Goal: Task Accomplishment & Management: Manage account settings

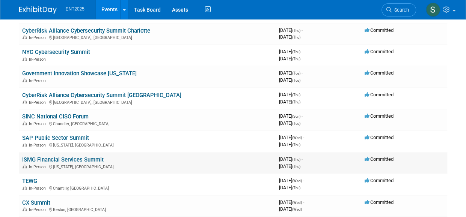
scroll to position [102, 0]
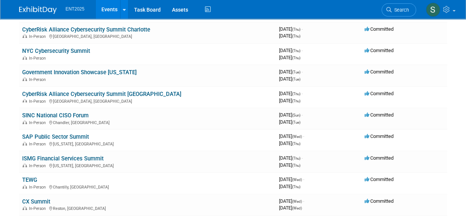
click at [90, 157] on link "ISMG Financial Services Summit" at bounding box center [62, 158] width 81 height 7
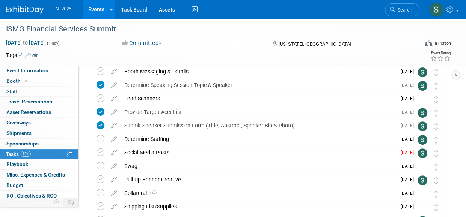
scroll to position [86, 0]
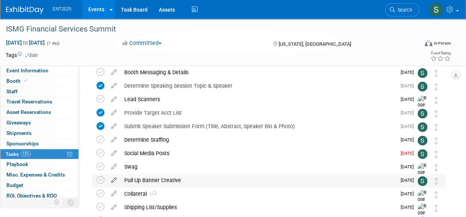
click at [114, 179] on icon at bounding box center [113, 178] width 13 height 9
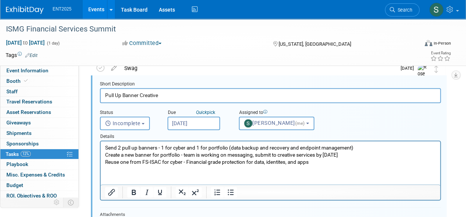
scroll to position [185, 0]
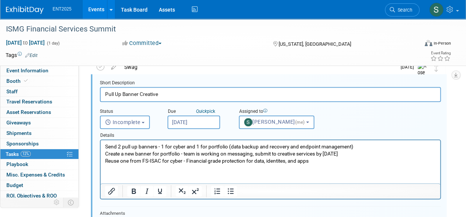
click at [318, 159] on p "Send 2 pull up banners - 1 for cyber and 1 for portfolio (data backup and recov…" at bounding box center [270, 153] width 331 height 21
click at [352, 155] on p "Send 2 pull up banners - 1 for cyber and 1 for portfolio (data backup and recov…" at bounding box center [270, 153] width 331 height 21
click at [346, 155] on p "Send 2 pull up banners - 1 for cyber and 1 for portfolio (data backup and recov…" at bounding box center [270, 153] width 331 height 21
click at [345, 155] on p "Send 2 pull up banners - 1 for cyber and 1 for portfolio (data backup and recov…" at bounding box center [270, 153] width 331 height 21
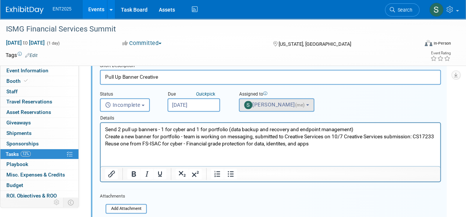
scroll to position [203, 0]
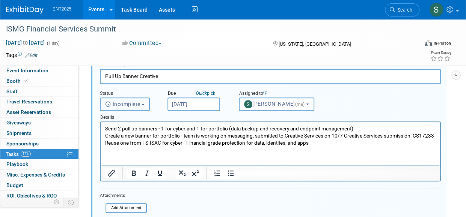
click at [137, 103] on span "Incomplete" at bounding box center [122, 104] width 35 height 6
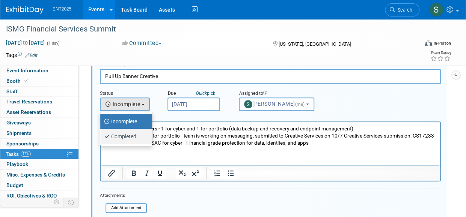
click at [129, 137] on label "Completed" at bounding box center [124, 137] width 41 height 12
click at [101, 137] on input "Completed" at bounding box center [98, 135] width 5 height 5
select select "3"
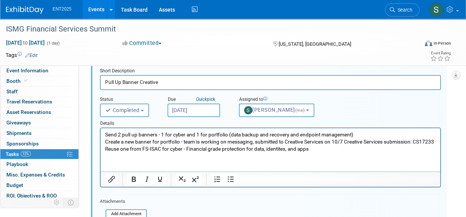
scroll to position [198, 0]
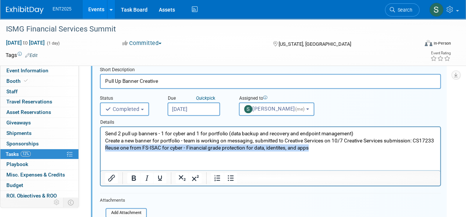
drag, startPoint x: 314, startPoint y: 149, endPoint x: 183, endPoint y: 273, distance: 180.2
click at [101, 146] on html "Send 2 pull up banners - 1 for cyber and 1 for portfolio (data backup and recov…" at bounding box center [270, 139] width 339 height 24
copy p "Reuse one from FS-ISAC for cyber - Financial grade protection for data, identit…"
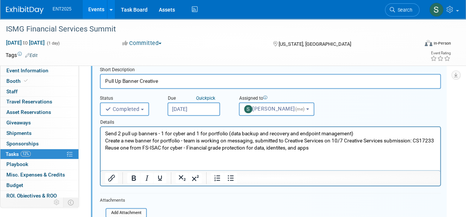
click at [354, 134] on p "Send 2 pull up banners - 1 for cyber and 1 for portfolio (data backup and recov…" at bounding box center [270, 140] width 331 height 21
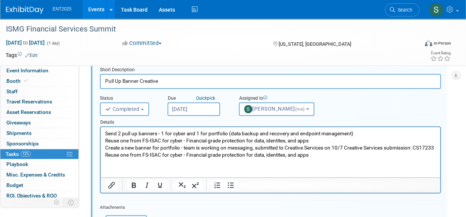
click at [359, 134] on p "Send 2 pull up banners - 1 for cyber and 1 for portfolio (data backup and recov…" at bounding box center [270, 133] width 331 height 7
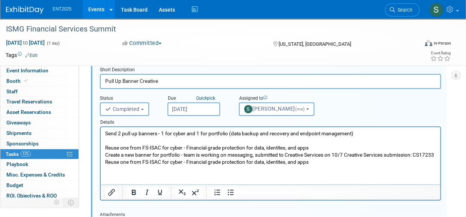
click at [317, 146] on p "Reuse one from FS-ISAC for cyber - Financial grade protection for data, identit…" at bounding box center [270, 154] width 331 height 21
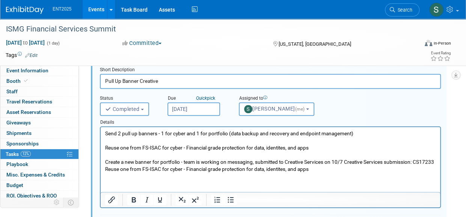
click at [319, 171] on p "Create a new banner for portfolio - team is working on messaging, submitted to …" at bounding box center [270, 162] width 331 height 21
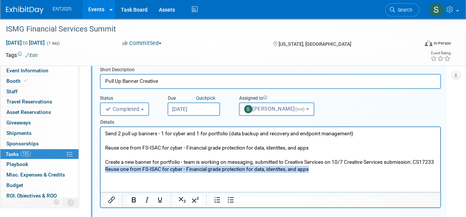
drag, startPoint x: 319, startPoint y: 170, endPoint x: 87, endPoint y: 169, distance: 232.2
click at [101, 169] on html "Send 2 pull up banners - 1 for cyber and 1 for portfolio (data backup and recov…" at bounding box center [270, 150] width 339 height 46
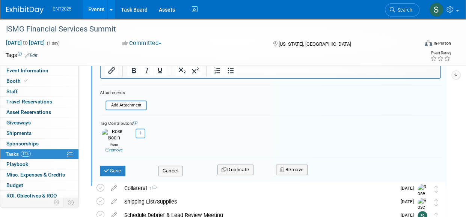
scroll to position [327, 0]
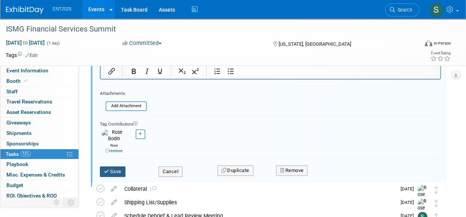
click at [115, 167] on button "Save" at bounding box center [113, 172] width 26 height 11
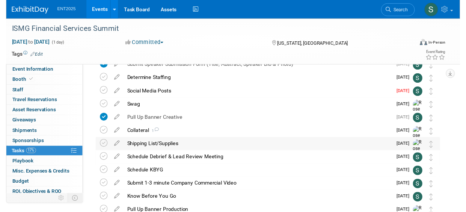
scroll to position [150, 0]
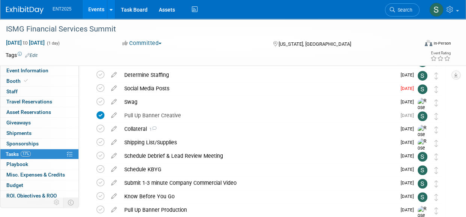
click at [160, 115] on div "Pull Up Banner Creative" at bounding box center [257, 115] width 275 height 13
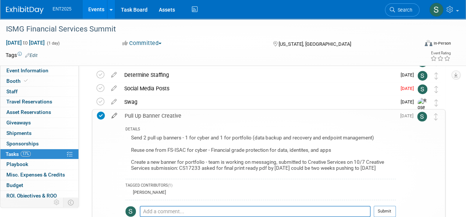
click at [111, 118] on icon at bounding box center [114, 114] width 13 height 9
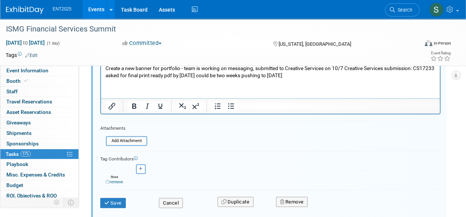
scroll to position [302, 0]
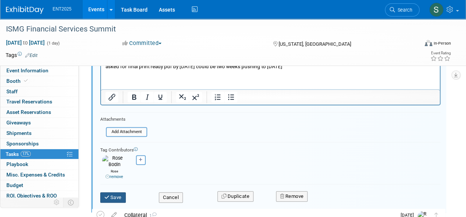
click at [115, 194] on button "Save" at bounding box center [113, 197] width 26 height 11
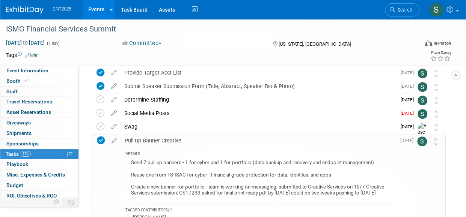
scroll to position [126, 0]
click at [172, 137] on div "Pull Up Banner Creative" at bounding box center [258, 140] width 275 height 13
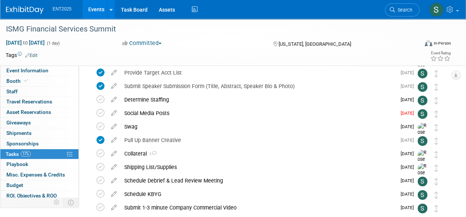
click at [113, 112] on icon at bounding box center [113, 111] width 13 height 9
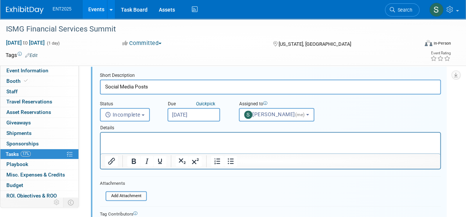
scroll to position [168, 0]
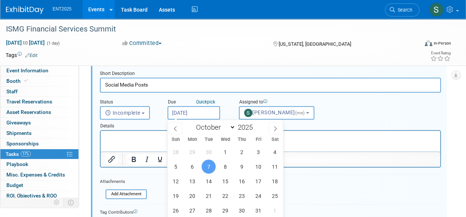
click at [188, 115] on input "Oct 7, 2025" at bounding box center [193, 113] width 53 height 14
click at [209, 179] on span "14" at bounding box center [208, 181] width 15 height 15
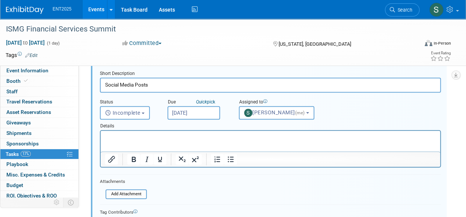
click at [203, 113] on input "Oct 14, 2025" at bounding box center [193, 113] width 53 height 14
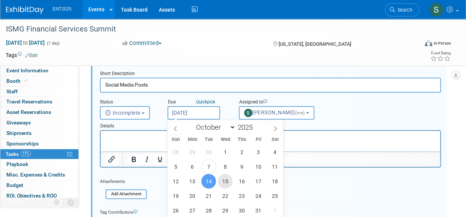
click at [225, 184] on span "15" at bounding box center [225, 181] width 15 height 15
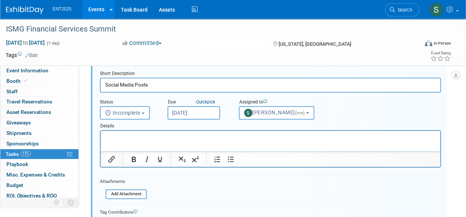
click at [196, 113] on input "Oct 15, 2025" at bounding box center [193, 113] width 53 height 14
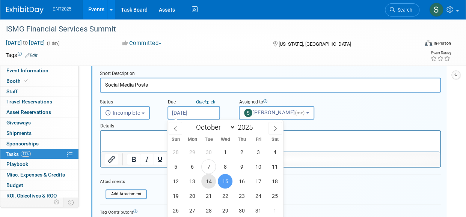
click at [208, 179] on span "14" at bounding box center [208, 181] width 15 height 15
type input "Oct 14, 2025"
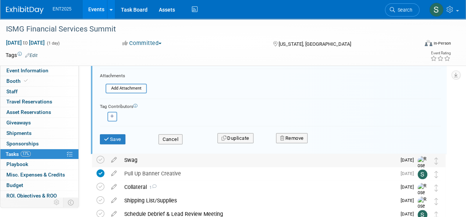
scroll to position [275, 0]
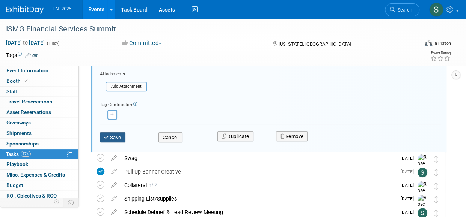
click at [116, 139] on button "Save" at bounding box center [113, 137] width 26 height 11
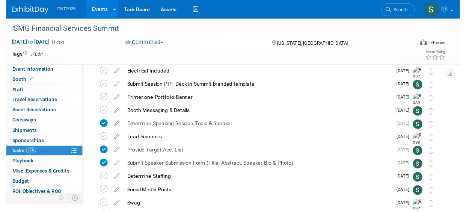
scroll to position [46, 0]
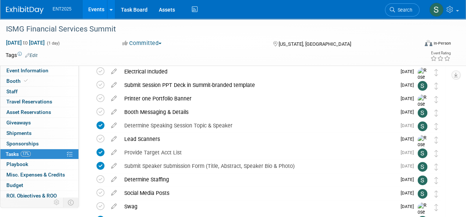
click at [114, 112] on icon at bounding box center [113, 110] width 13 height 9
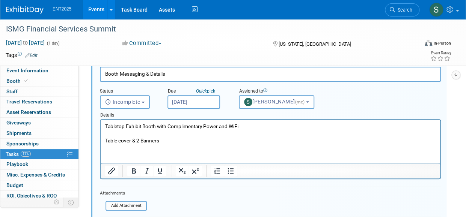
scroll to position [94, 0]
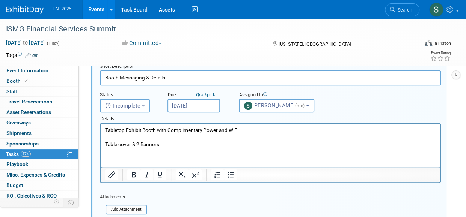
click at [116, 148] on html "Tabletop Exhibit Booth with Complimentary Power and WiFi Table cover & 2 Banners" at bounding box center [270, 136] width 339 height 24
click at [109, 148] on html "Tabletop Exhibit Booth with Complimentary Power and WiFi Table cover & 2 Banners" at bounding box center [270, 136] width 339 height 24
click at [169, 146] on p "Tabletop Exhibit Booth with Complimentary Power and WiFi Table cover & 2 Banners" at bounding box center [270, 137] width 331 height 21
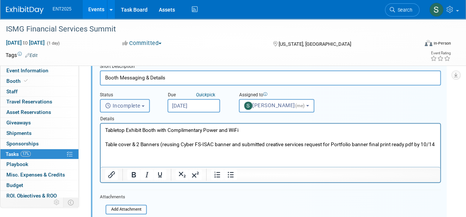
click at [121, 103] on span "Incomplete" at bounding box center [122, 106] width 35 height 6
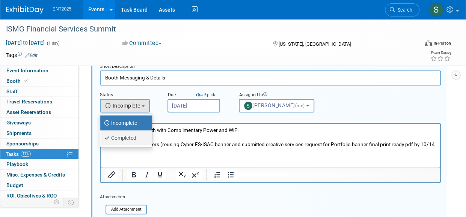
click at [135, 137] on label "Completed" at bounding box center [124, 138] width 41 height 12
click at [101, 137] on input "Completed" at bounding box center [98, 137] width 5 height 5
select select "3"
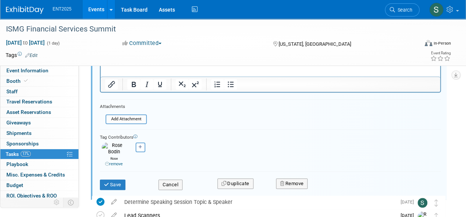
scroll to position [188, 0]
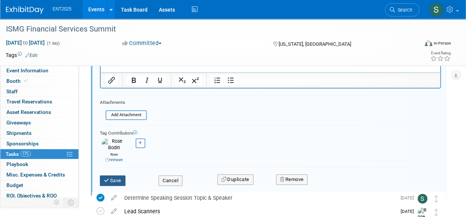
click at [108, 178] on icon "submit" at bounding box center [107, 180] width 6 height 5
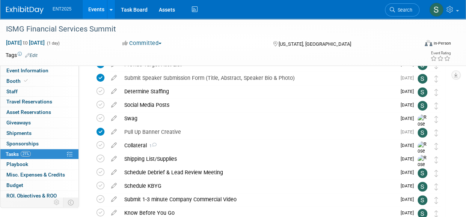
scroll to position [135, 0]
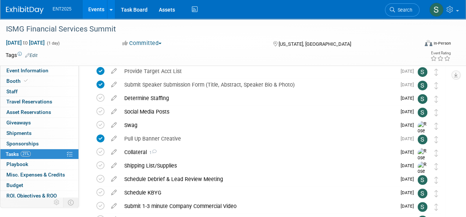
scroll to position [131, 0]
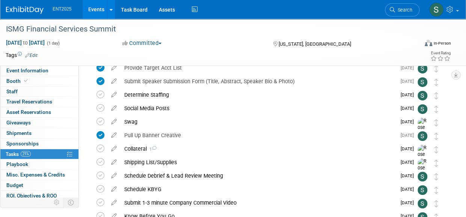
click at [113, 149] on icon at bounding box center [113, 147] width 13 height 9
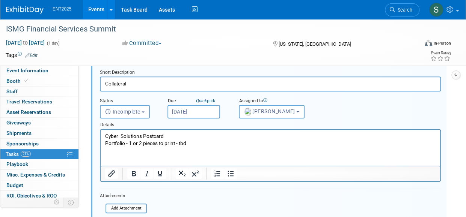
scroll to position [215, 0]
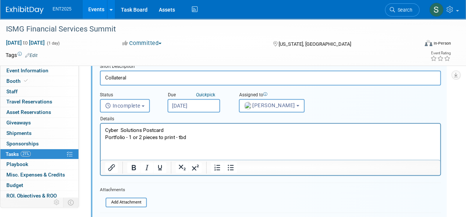
click at [191, 141] on html "Cyber Solutions Postcard Portfolio - 1 or 2 pieces to print - tbd" at bounding box center [270, 132] width 339 height 17
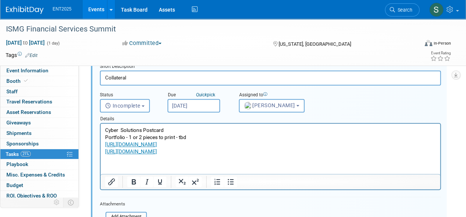
click at [120, 131] on p "Cyber Solutions Postcard Portfolio - 1 or 2 pieces to print - tbd" at bounding box center [270, 134] width 331 height 14
click at [234, 129] on p "Cyber - Solutions Postcard Portfolio - 1 or 2 pieces to print - tbd" at bounding box center [270, 134] width 331 height 14
drag, startPoint x: 121, startPoint y: 132, endPoint x: 130, endPoint y: 126, distance: 10.7
click at [121, 131] on p "Cyber - Solutions Postcard Portfolio - 1 or 2 pieces to print - tbd" at bounding box center [270, 134] width 331 height 14
drag, startPoint x: 196, startPoint y: 136, endPoint x: 129, endPoint y: 140, distance: 67.3
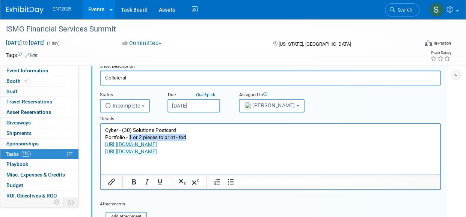
click at [129, 140] on p "Cyber - (30) Solutions Postcard Portfolio - 1 or 2 pieces to print - tbd" at bounding box center [270, 134] width 331 height 14
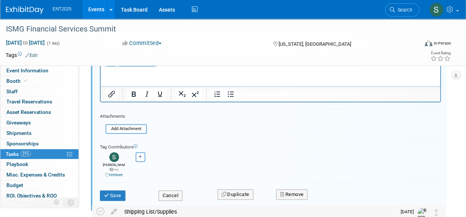
scroll to position [304, 0]
click at [117, 190] on button "Save" at bounding box center [113, 195] width 26 height 11
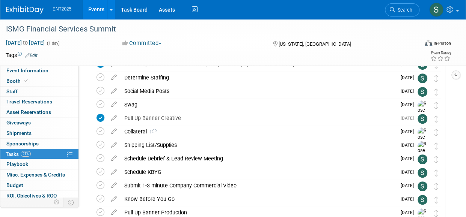
scroll to position [148, 0]
click at [136, 130] on div "Collateral 1" at bounding box center [257, 131] width 275 height 13
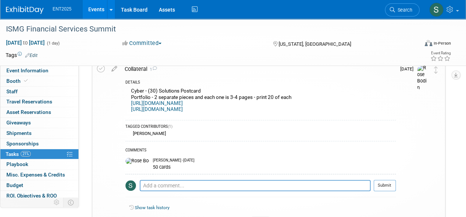
scroll to position [215, 0]
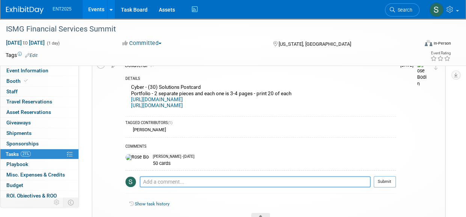
click at [154, 180] on textarea at bounding box center [255, 181] width 231 height 11
type textarea "P"
type textarea "i"
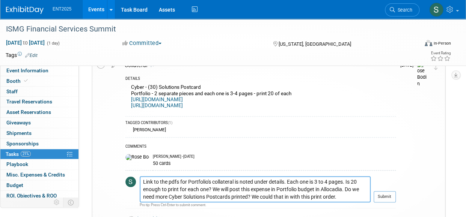
click at [168, 182] on textarea "Link to the pdfs for Portfolio's collateral is noted under details. Each one is…" at bounding box center [255, 189] width 231 height 26
click at [284, 195] on textarea "Link to the two pdfs for Portfolio's collateral is noted under details. Each on…" at bounding box center [255, 189] width 231 height 26
click at [282, 197] on textarea "Link to the two pdfs for Portfolio's collateral is noted under details. Each on…" at bounding box center [255, 189] width 231 height 26
click at [359, 196] on textarea "Link to the two pdfs for Portfolio's collateral is noted under details. Each on…" at bounding box center [255, 189] width 231 height 26
type textarea "Link to the two pdfs for Portfolio's collateral is noted under details. Each on…"
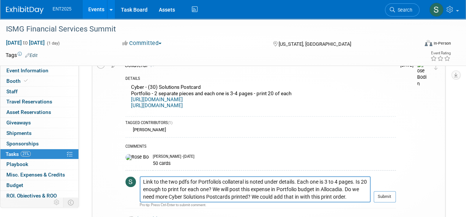
click at [379, 193] on button "Submit" at bounding box center [384, 196] width 22 height 11
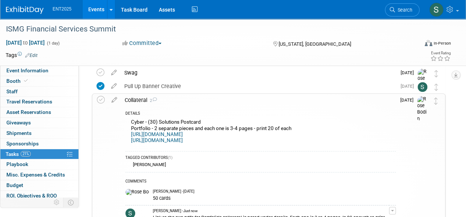
scroll to position [182, 0]
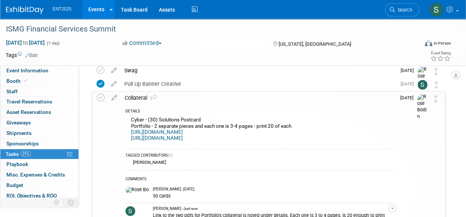
click at [134, 98] on div "Collateral 2" at bounding box center [258, 98] width 275 height 13
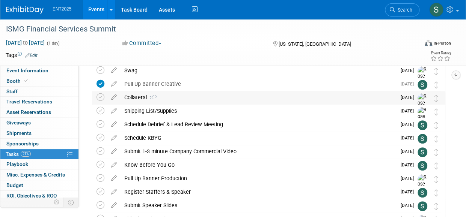
click at [137, 96] on div "Collateral 2" at bounding box center [257, 97] width 275 height 13
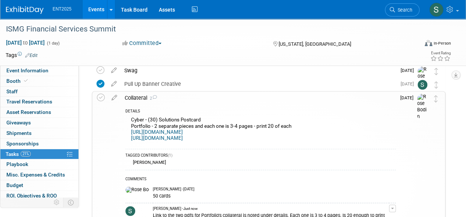
click at [138, 96] on div "Collateral 2" at bounding box center [258, 98] width 275 height 13
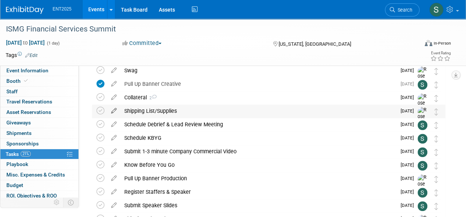
click at [114, 111] on icon at bounding box center [113, 109] width 13 height 9
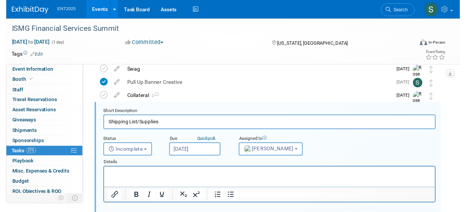
scroll to position [176, 0]
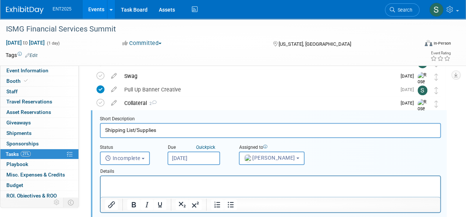
click at [130, 185] on p "Rich Text Area. Press ALT-0 for help." at bounding box center [270, 182] width 331 height 7
drag, startPoint x: 173, startPoint y: 183, endPoint x: 179, endPoint y: 183, distance: 5.6
click at [173, 183] on p "(2) pull up banners - one cyber, one portfolio" at bounding box center [270, 182] width 331 height 7
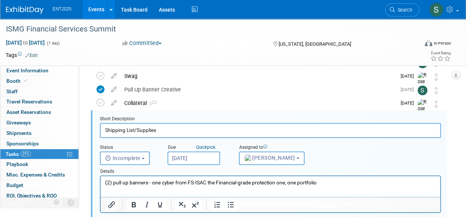
click at [151, 184] on p "(2) pull up banners - one cyber from FS-ISAC the Financial-grade protection one…" at bounding box center [270, 182] width 331 height 7
click at [286, 184] on p "(2) pull up banners - one cyber from FS-ISAC the Financial-grade protection one…" at bounding box center [270, 182] width 331 height 7
click at [306, 185] on p "(2) pull up banners - one cyber from FS-ISAC the Financial-grade protection one…" at bounding box center [270, 182] width 331 height 7
click at [331, 183] on p "(2) pull up banners - one cyber from FS-ISAC the Financial-grade protection one…" at bounding box center [270, 182] width 331 height 7
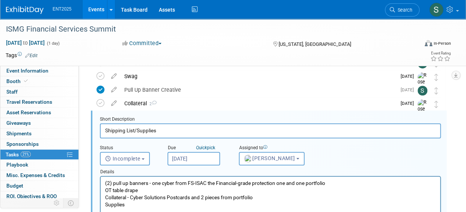
scroll to position [179, 0]
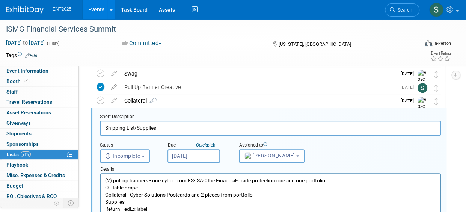
click at [266, 195] on p "Collateral - Cyber Solutions Postcards and 2 pieces from portfolio" at bounding box center [270, 194] width 331 height 7
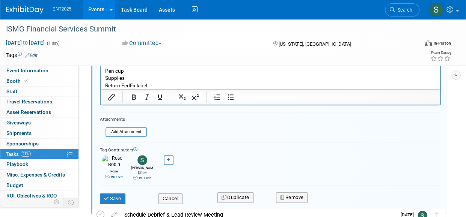
scroll to position [325, 0]
click at [111, 193] on button "Save" at bounding box center [113, 198] width 26 height 11
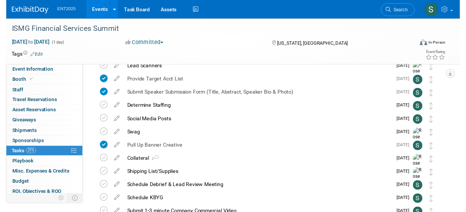
scroll to position [113, 0]
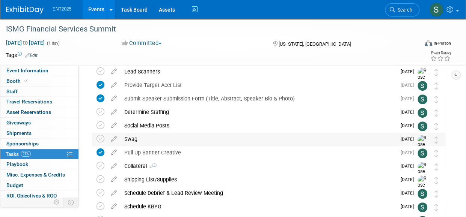
click at [134, 140] on div "Swag" at bounding box center [257, 139] width 275 height 13
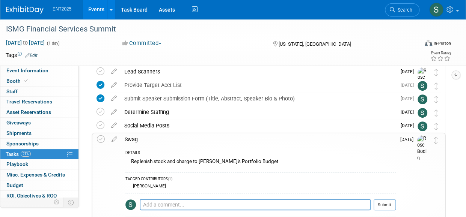
click at [116, 139] on icon at bounding box center [114, 137] width 13 height 9
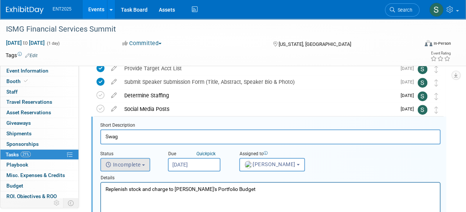
scroll to position [136, 0]
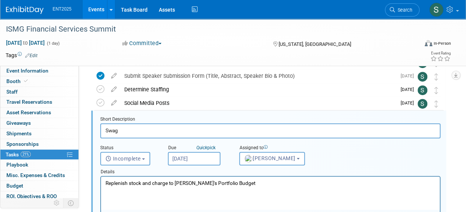
click at [239, 182] on p "Replenish stock and charge to Rob's Portfolio Budget" at bounding box center [270, 182] width 330 height 7
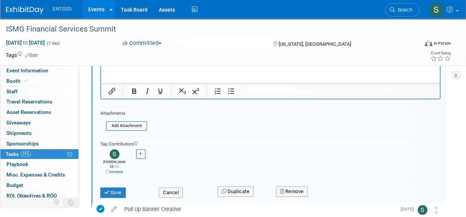
scroll to position [296, 0]
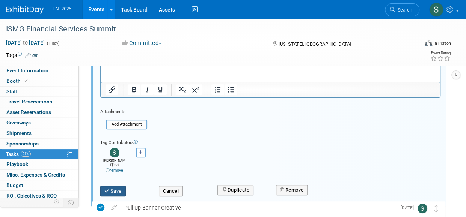
click at [112, 187] on button "Save" at bounding box center [113, 191] width 26 height 11
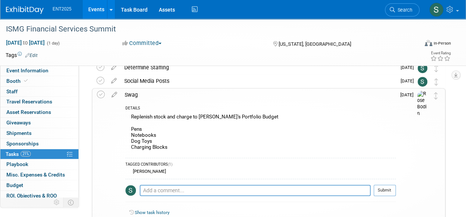
scroll to position [132, 0]
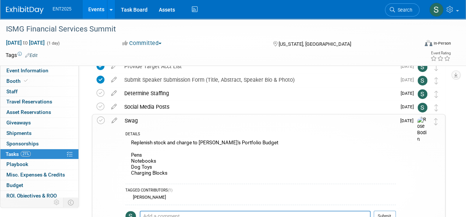
click at [134, 122] on div "Swag" at bounding box center [258, 120] width 275 height 13
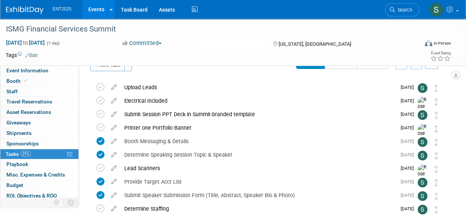
scroll to position [0, 0]
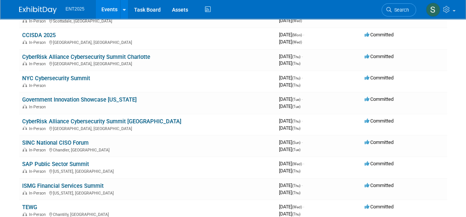
scroll to position [77, 0]
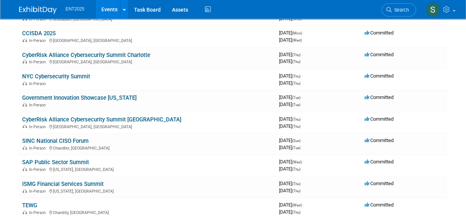
click at [54, 183] on link "ISMG Financial Services Summit" at bounding box center [62, 184] width 81 height 7
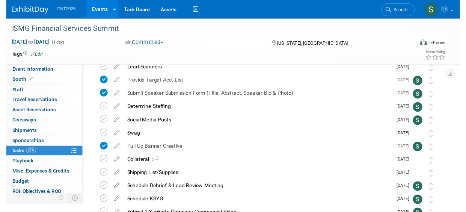
scroll to position [118, 0]
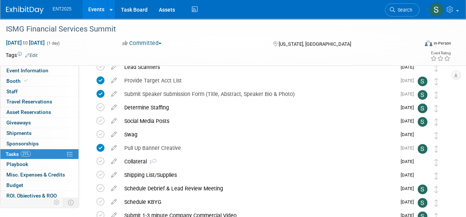
click at [115, 177] on icon at bounding box center [113, 173] width 13 height 9
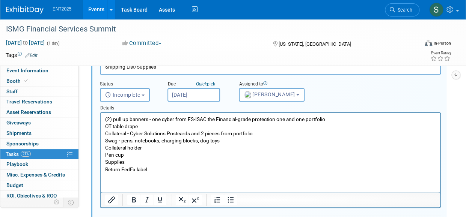
scroll to position [241, 0]
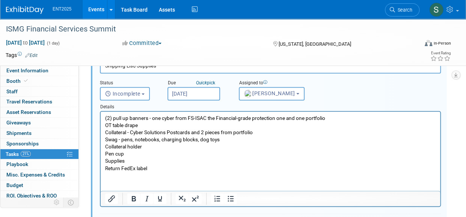
click at [155, 167] on p "(2) pull up banners - one cyber from FS-ISAC the Financial-grade protection one…" at bounding box center [270, 143] width 331 height 57
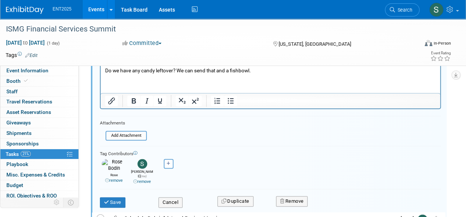
scroll to position [355, 0]
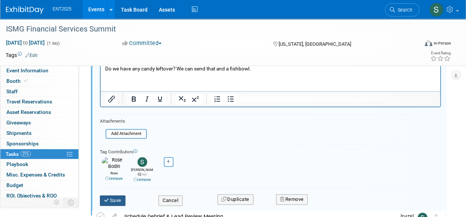
click at [114, 195] on button "Save" at bounding box center [113, 200] width 26 height 11
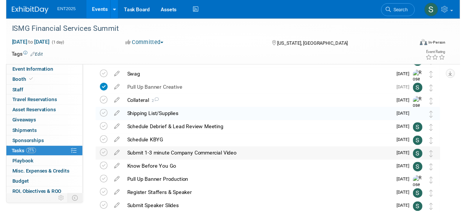
scroll to position [177, 0]
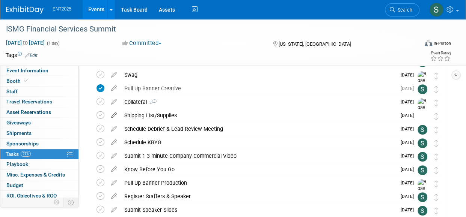
click at [112, 113] on icon at bounding box center [113, 113] width 13 height 9
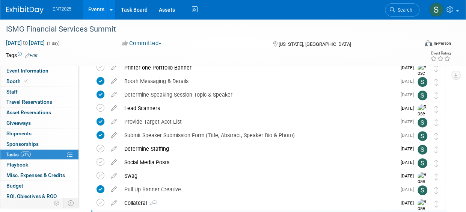
scroll to position [0, 0]
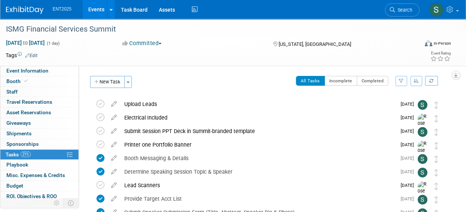
click at [99, 15] on link "Events" at bounding box center [96, 9] width 27 height 19
